Goal: Information Seeking & Learning: Learn about a topic

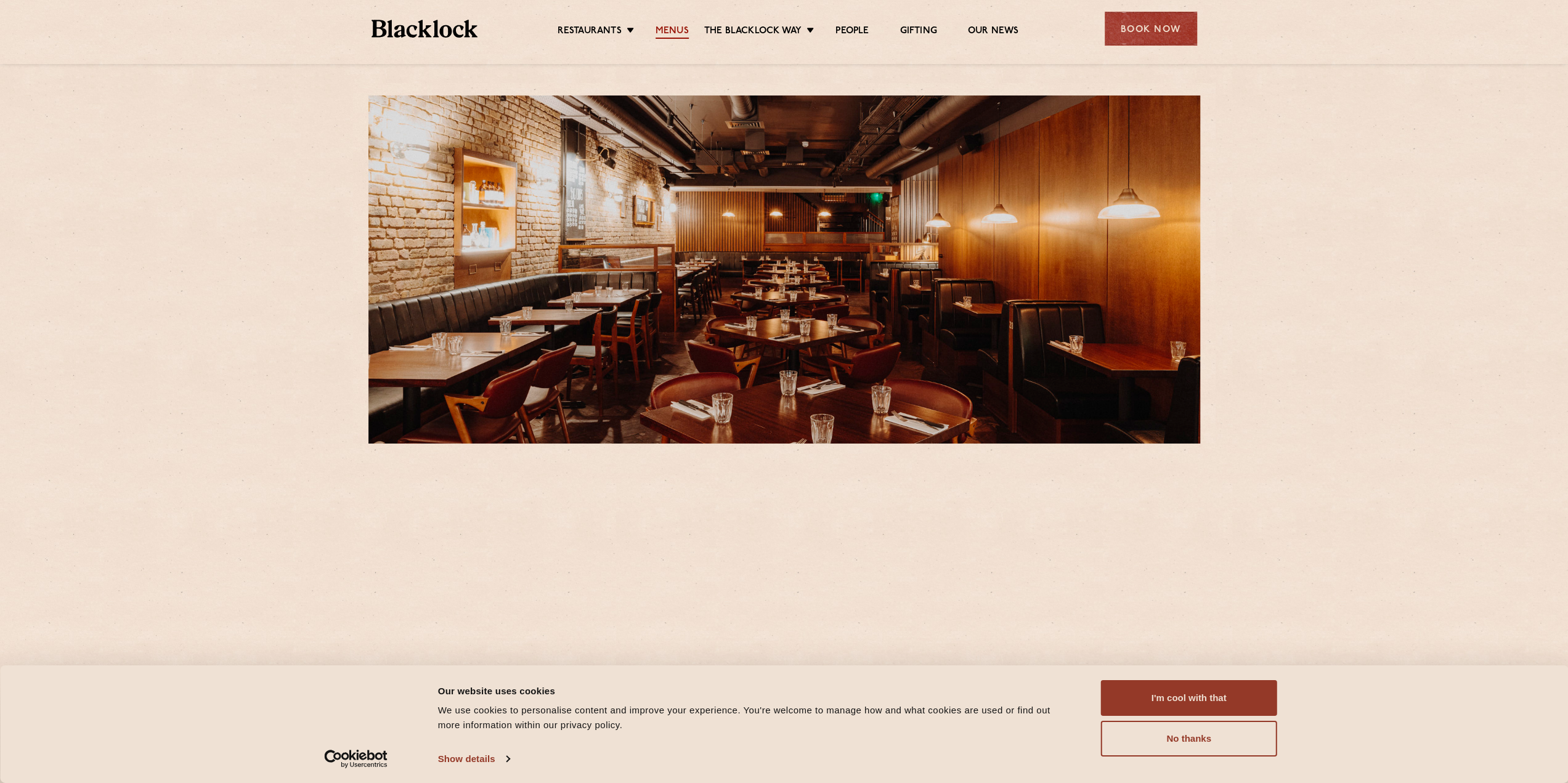
click at [679, 32] on link "Menus" at bounding box center [672, 32] width 33 height 14
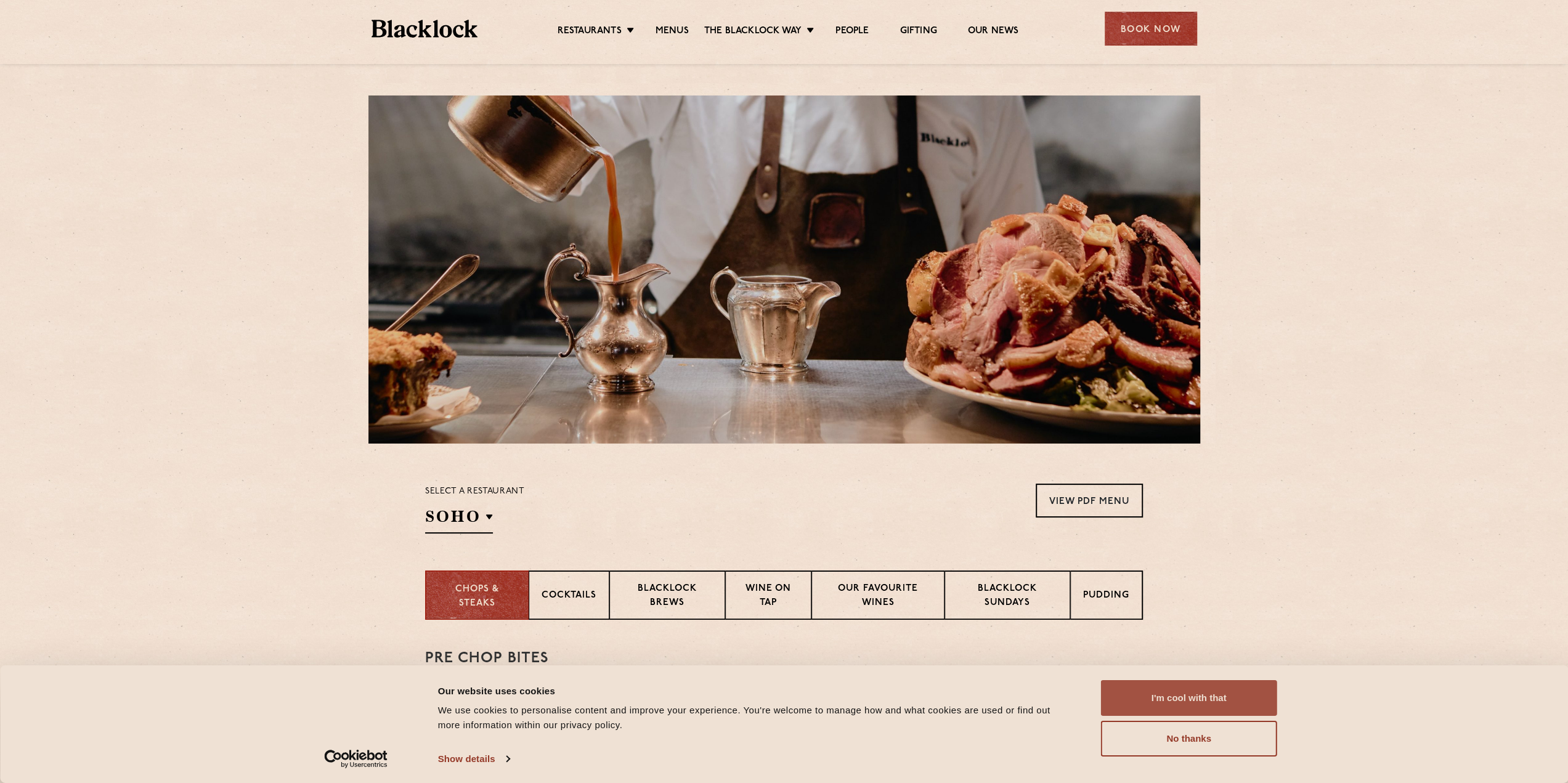
click at [1168, 700] on button "I'm cool with that" at bounding box center [1189, 697] width 177 height 36
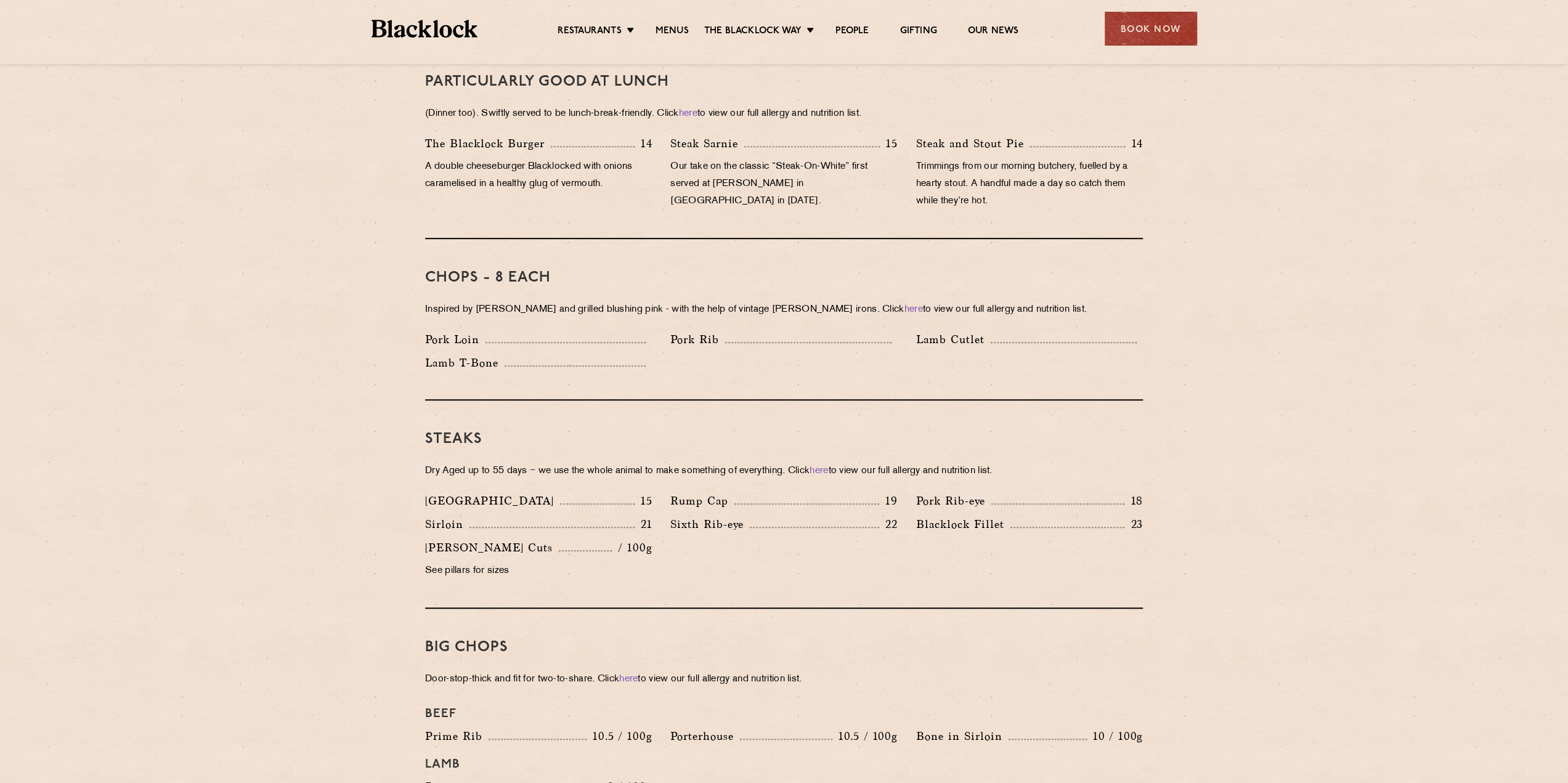
scroll to position [924, 0]
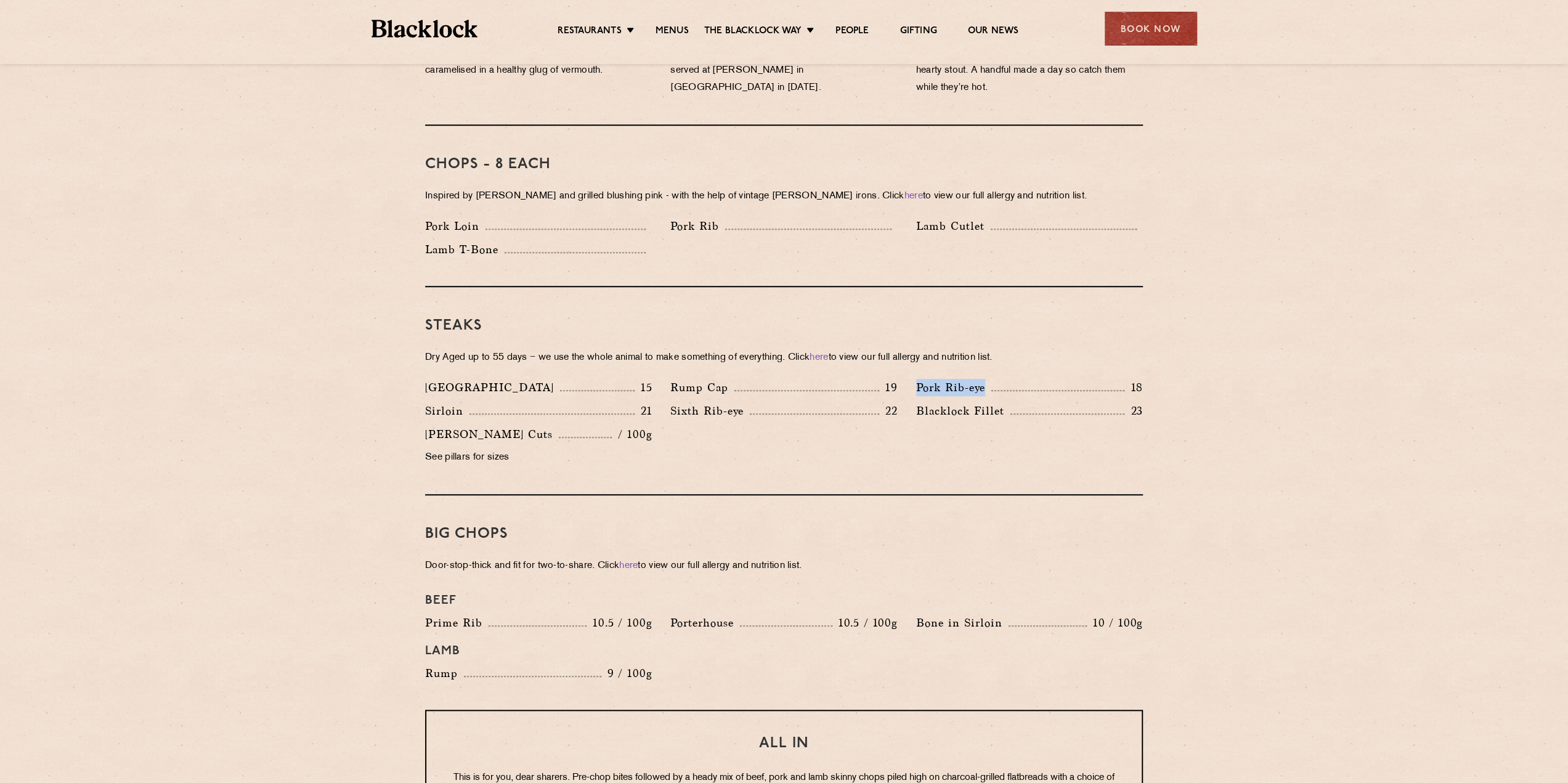
drag, startPoint x: 918, startPoint y: 371, endPoint x: 1002, endPoint y: 367, distance: 84.1
click at [1002, 378] on div "Pork Rib-eye 18" at bounding box center [1029, 387] width 226 height 17
drag, startPoint x: 420, startPoint y: 390, endPoint x: 662, endPoint y: 391, distance: 242.0
click at [662, 391] on div "Denver 15 Rump Cap 19 Pork Rib-eye 18 Sirloin 21 Sixth Rib-eye 22 Blacklock Fil…" at bounding box center [784, 425] width 736 height 94
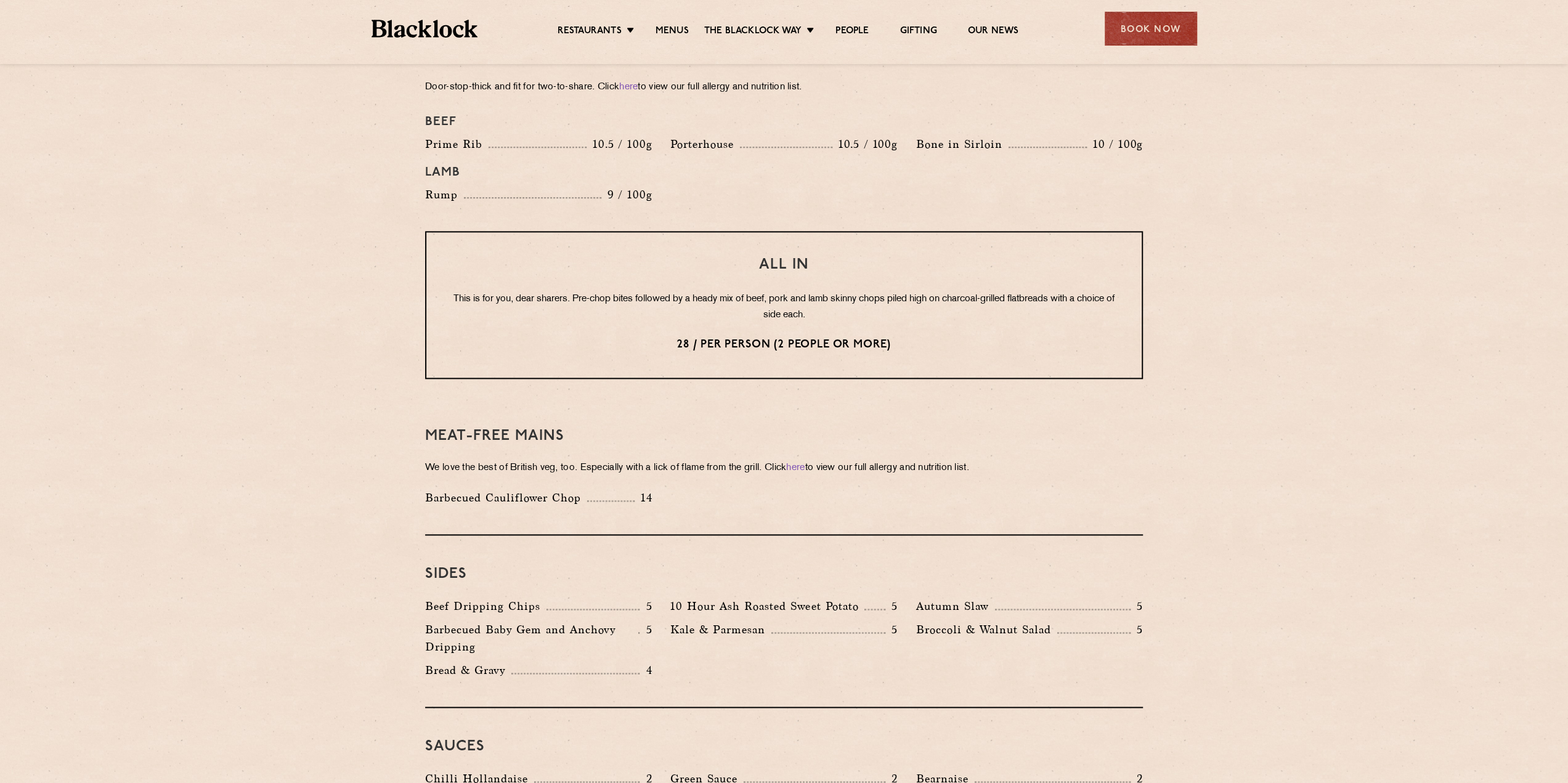
scroll to position [1417, 0]
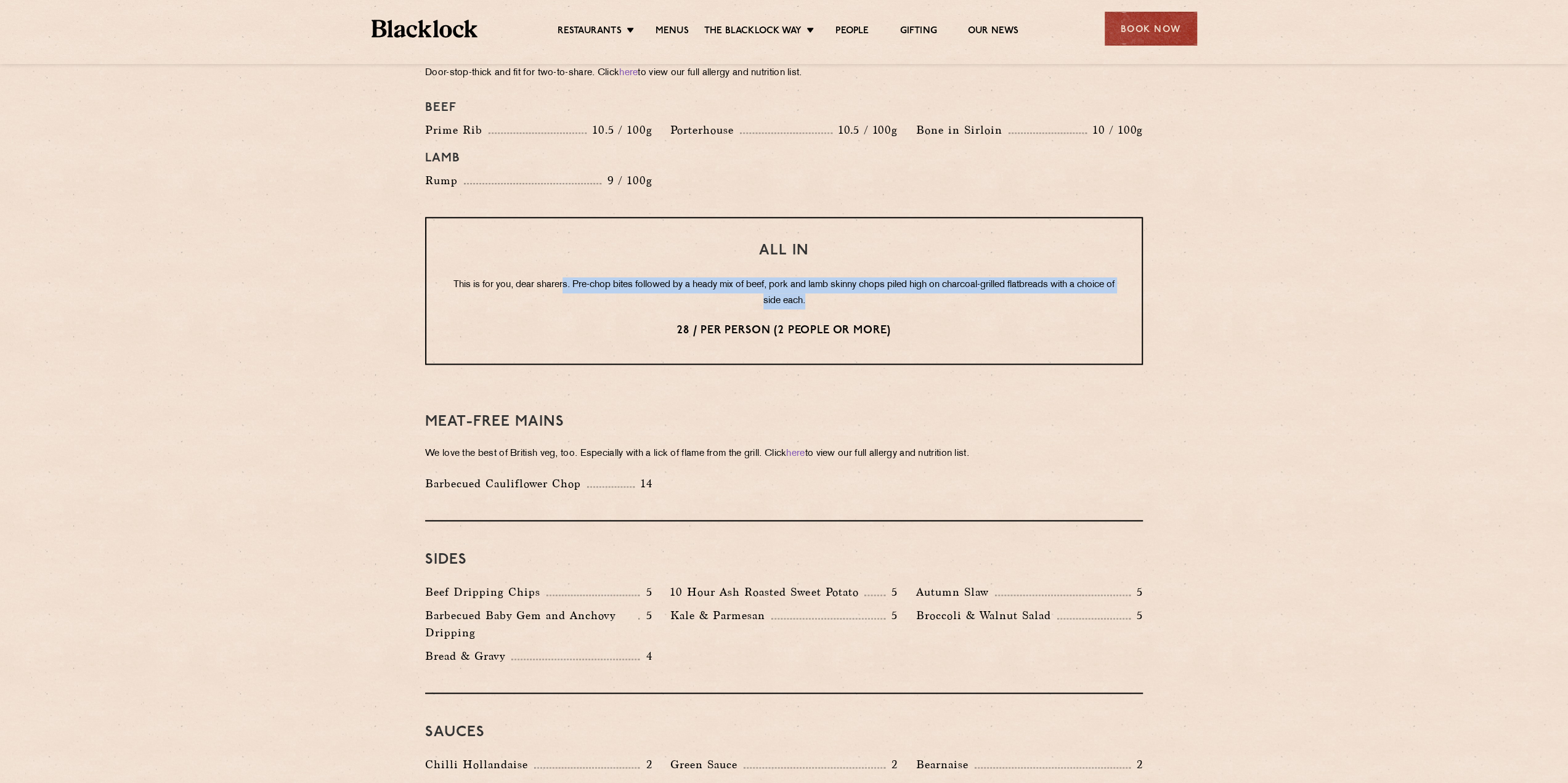
drag, startPoint x: 577, startPoint y: 270, endPoint x: 836, endPoint y: 291, distance: 259.8
click at [836, 291] on p "This is for you, dear sharers. Pre-chop bites followed by a heady mix of beef, …" at bounding box center [784, 293] width 666 height 32
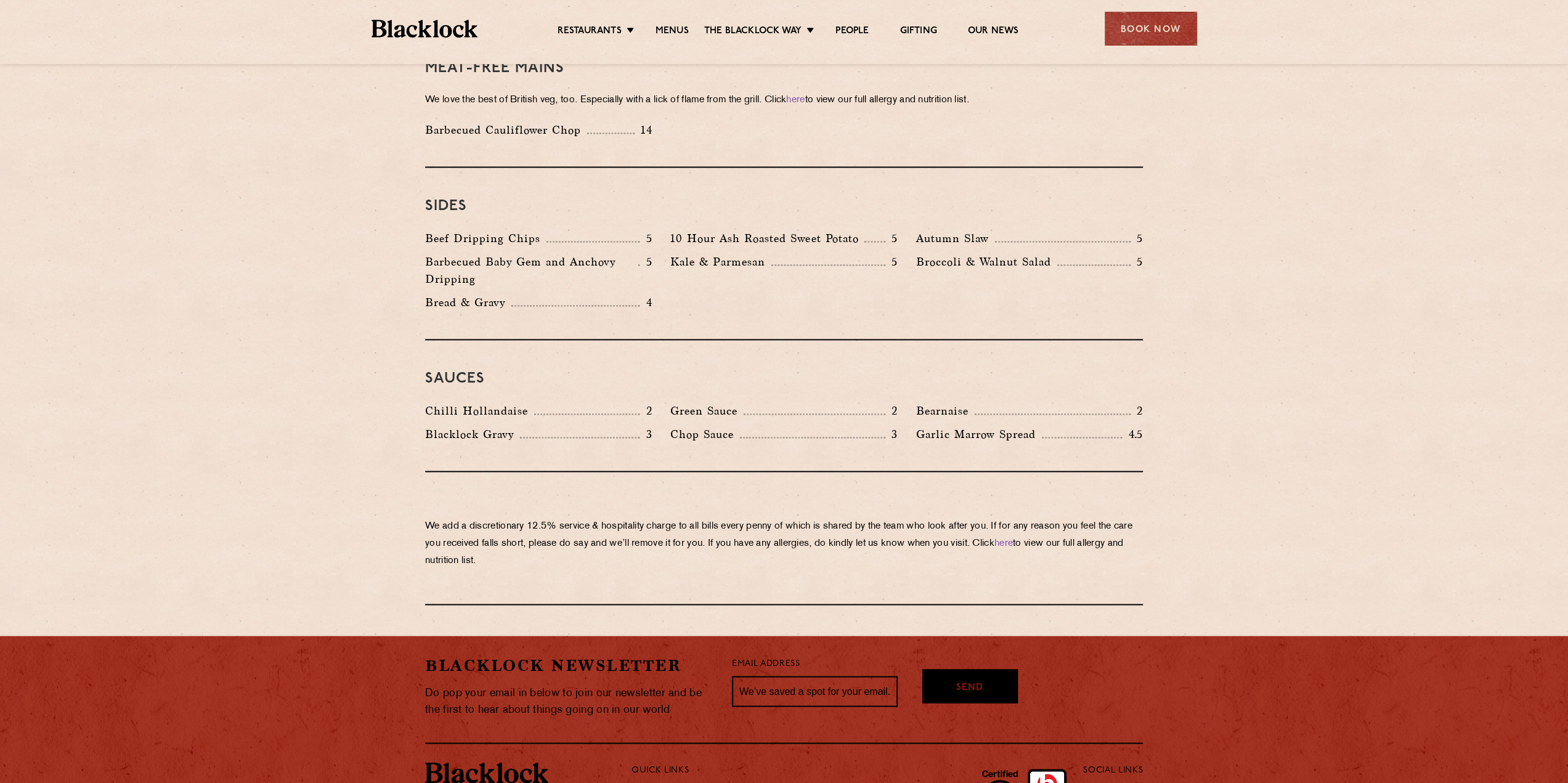
scroll to position [1872, 0]
